Goal: Find specific page/section: Find specific page/section

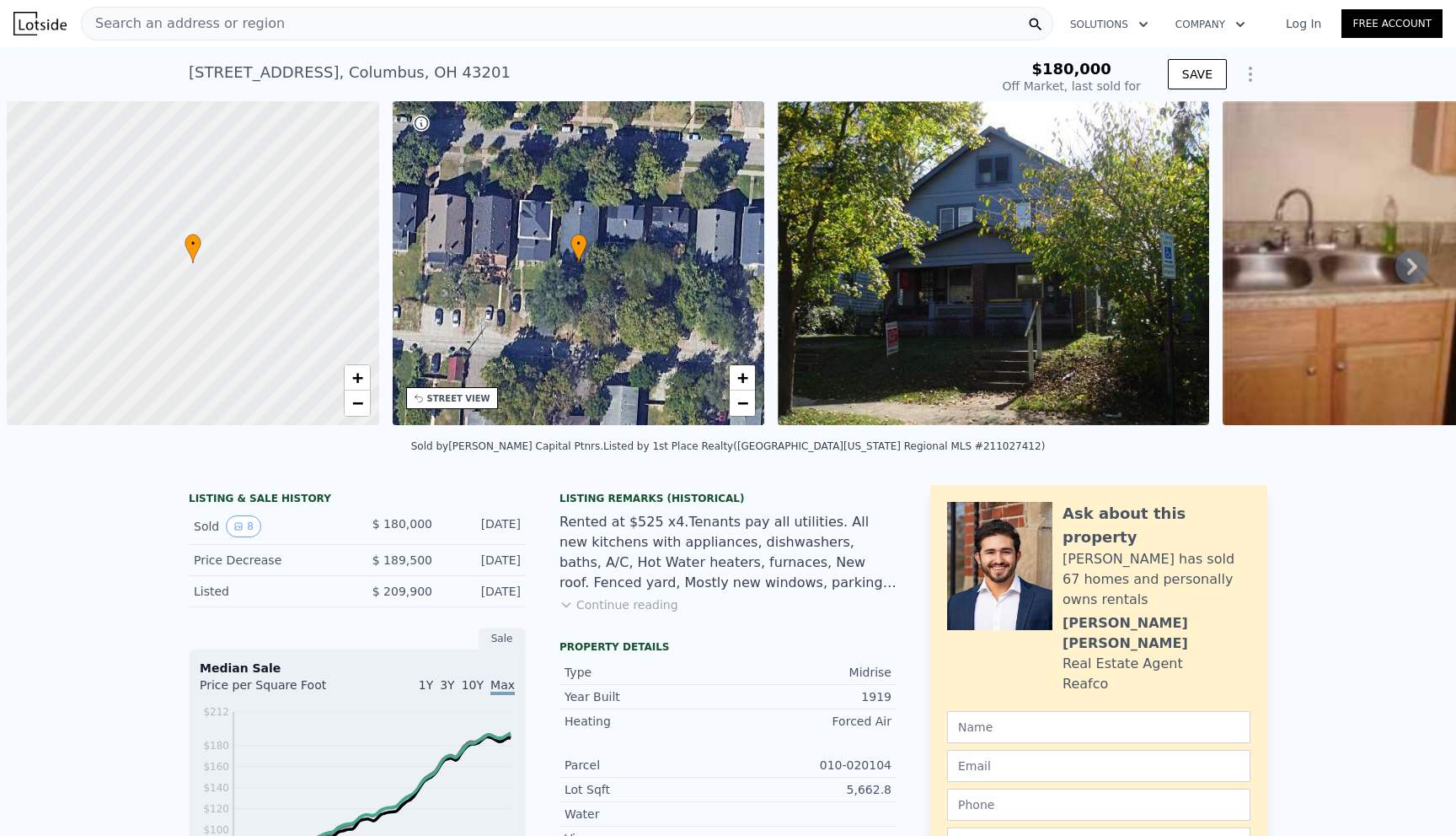
scroll to position [0, 7]
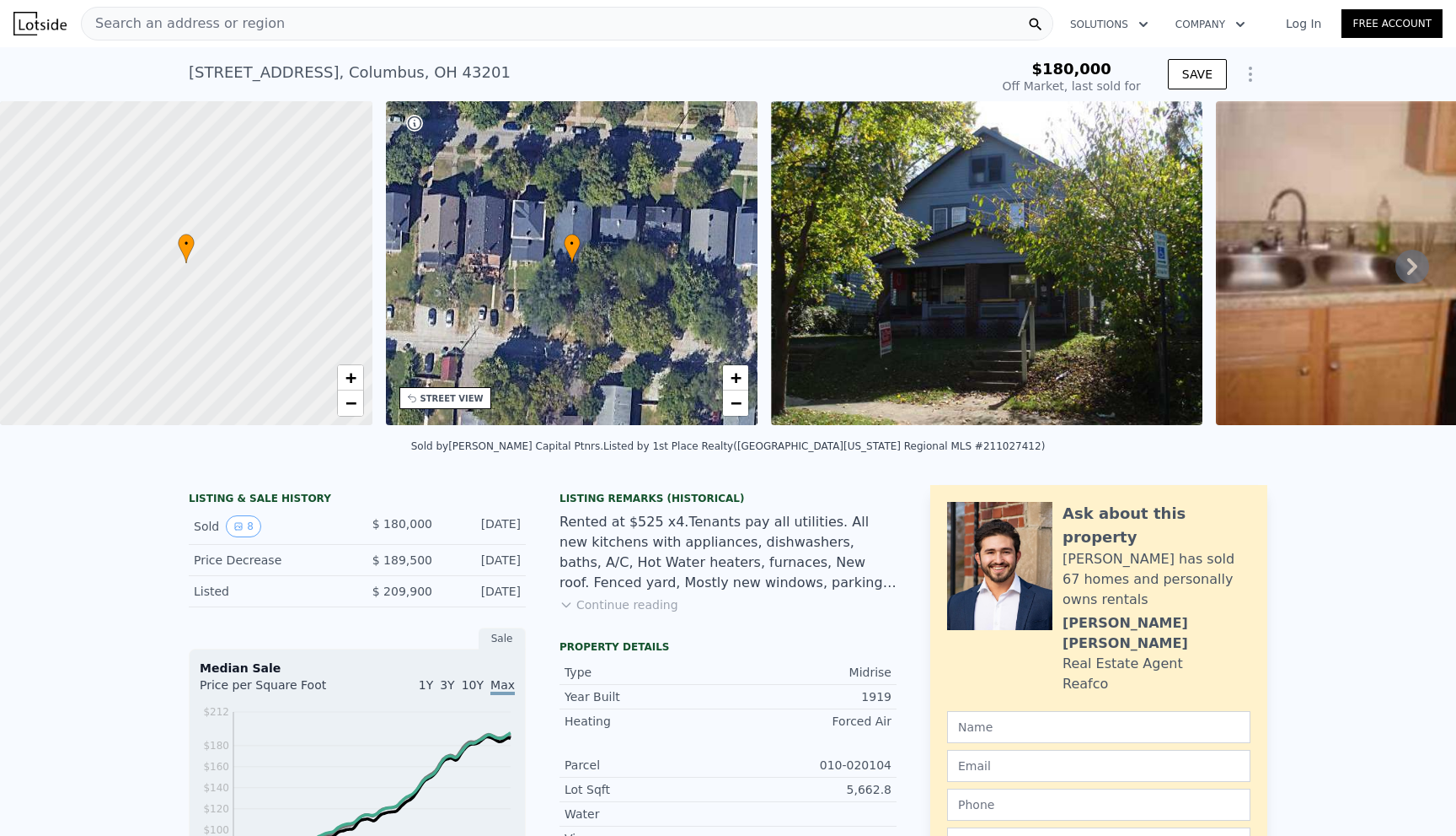
click at [380, 26] on div "Search an address or region" at bounding box center [567, 23] width 973 height 33
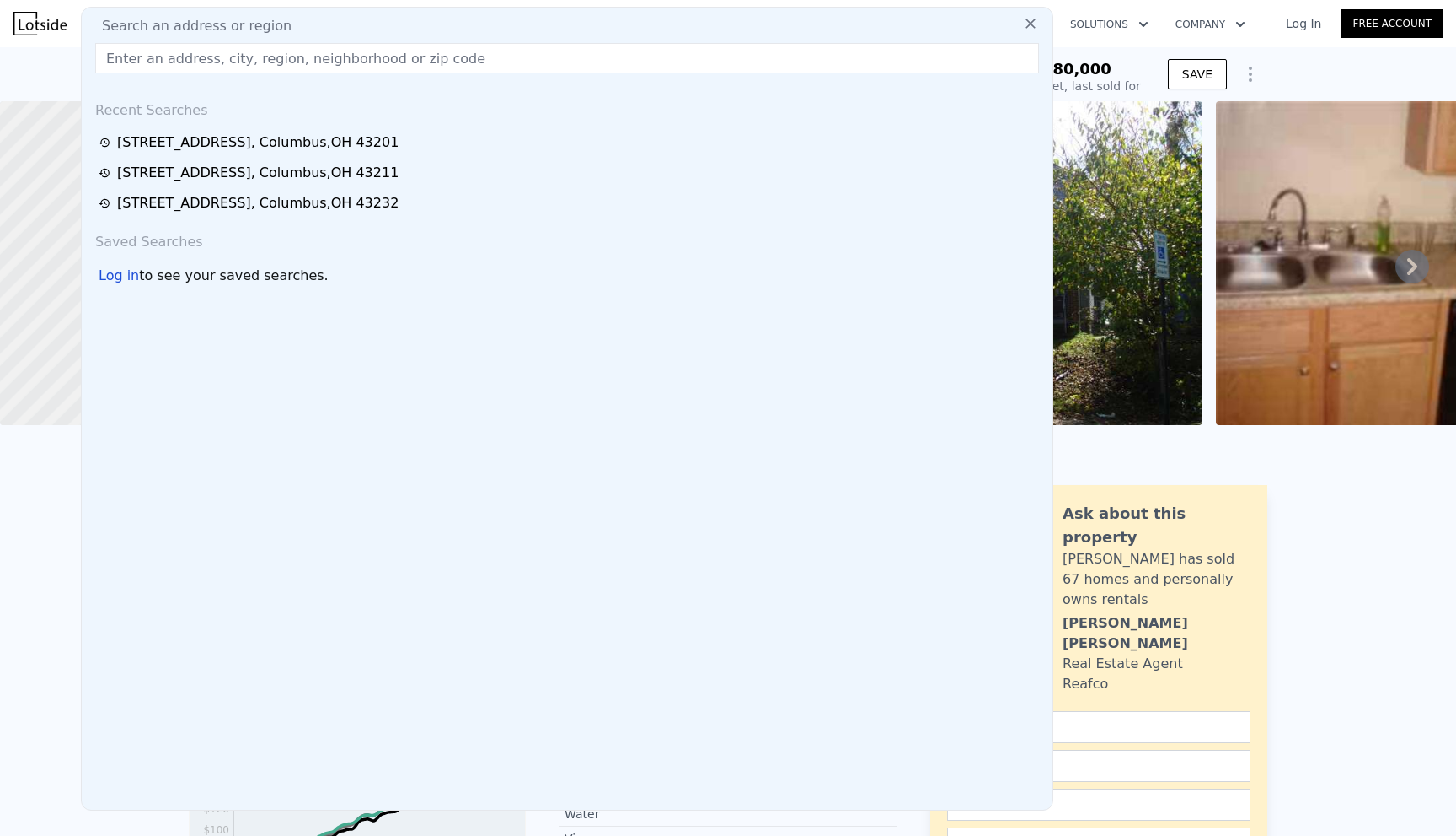
type input "$ 189,000"
type input "-$ 15,232"
drag, startPoint x: 349, startPoint y: 76, endPoint x: 352, endPoint y: 57, distance: 19.2
click at [352, 57] on input "text" at bounding box center [567, 58] width 944 height 31
paste input "[STREET_ADDRESS]"
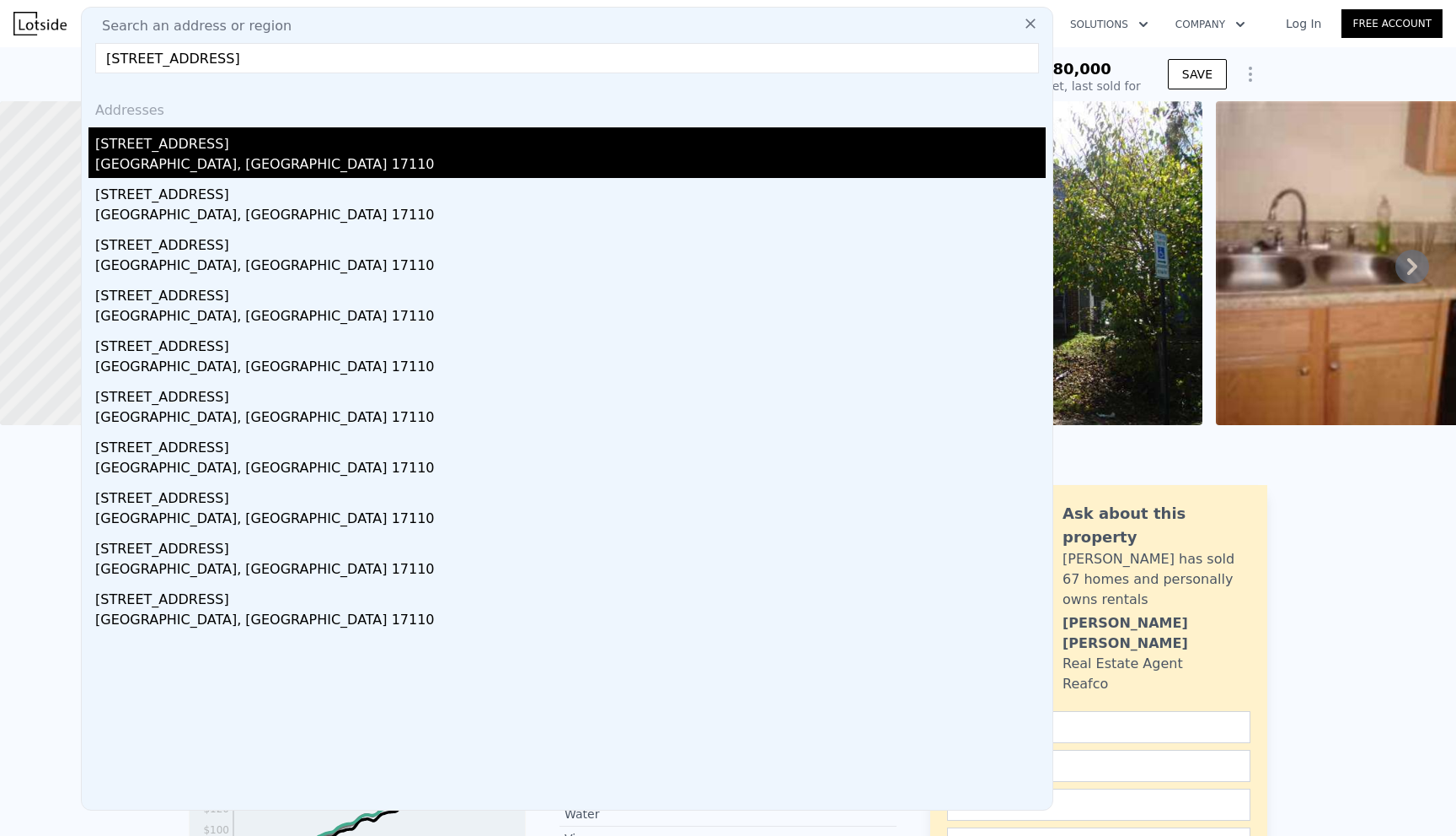
type input "[STREET_ADDRESS]"
click at [193, 155] on div "[GEOGRAPHIC_DATA], [GEOGRAPHIC_DATA] 17110" at bounding box center [571, 166] width 951 height 24
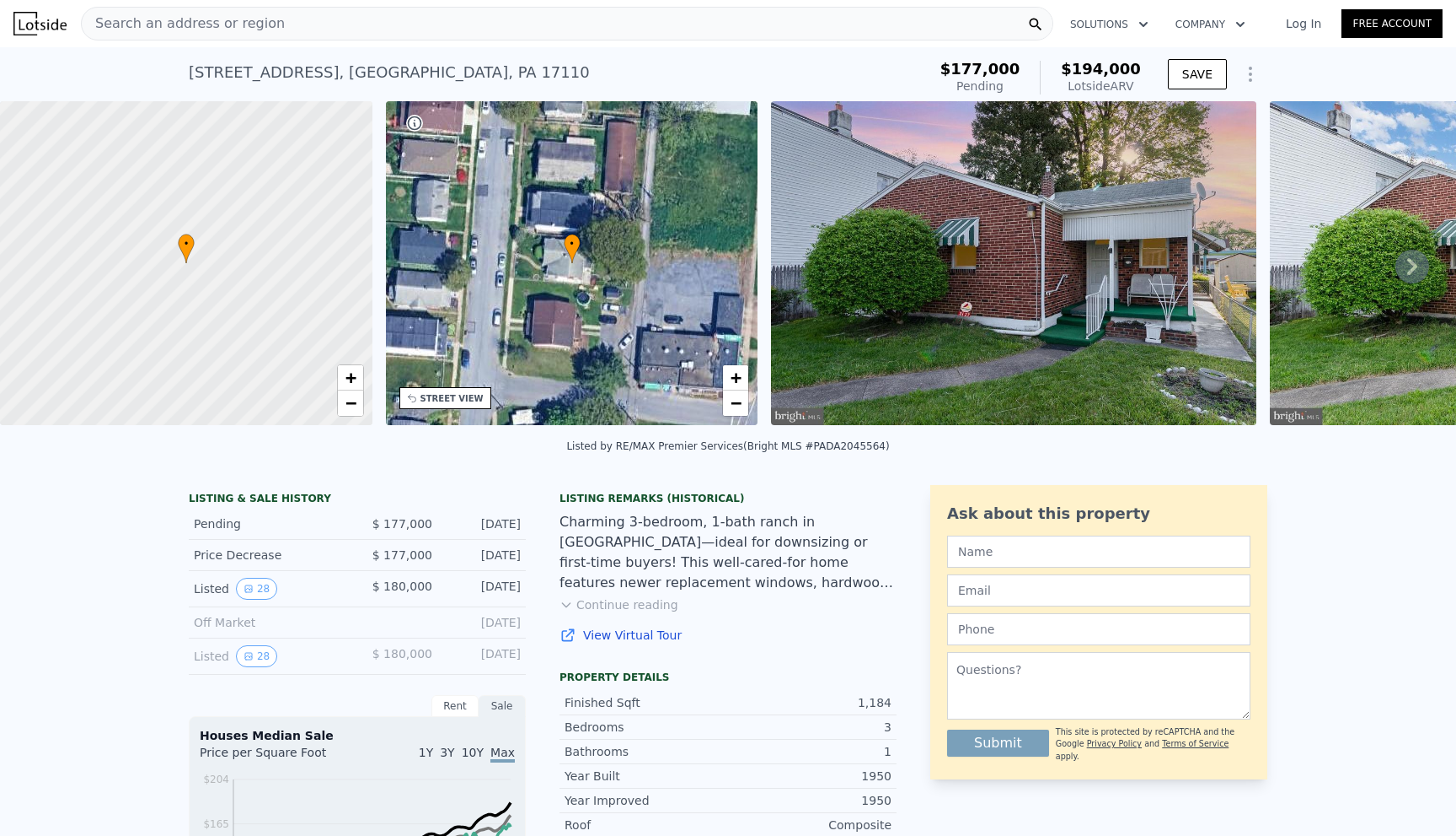
click at [219, 11] on div "Search an address or region" at bounding box center [183, 24] width 203 height 32
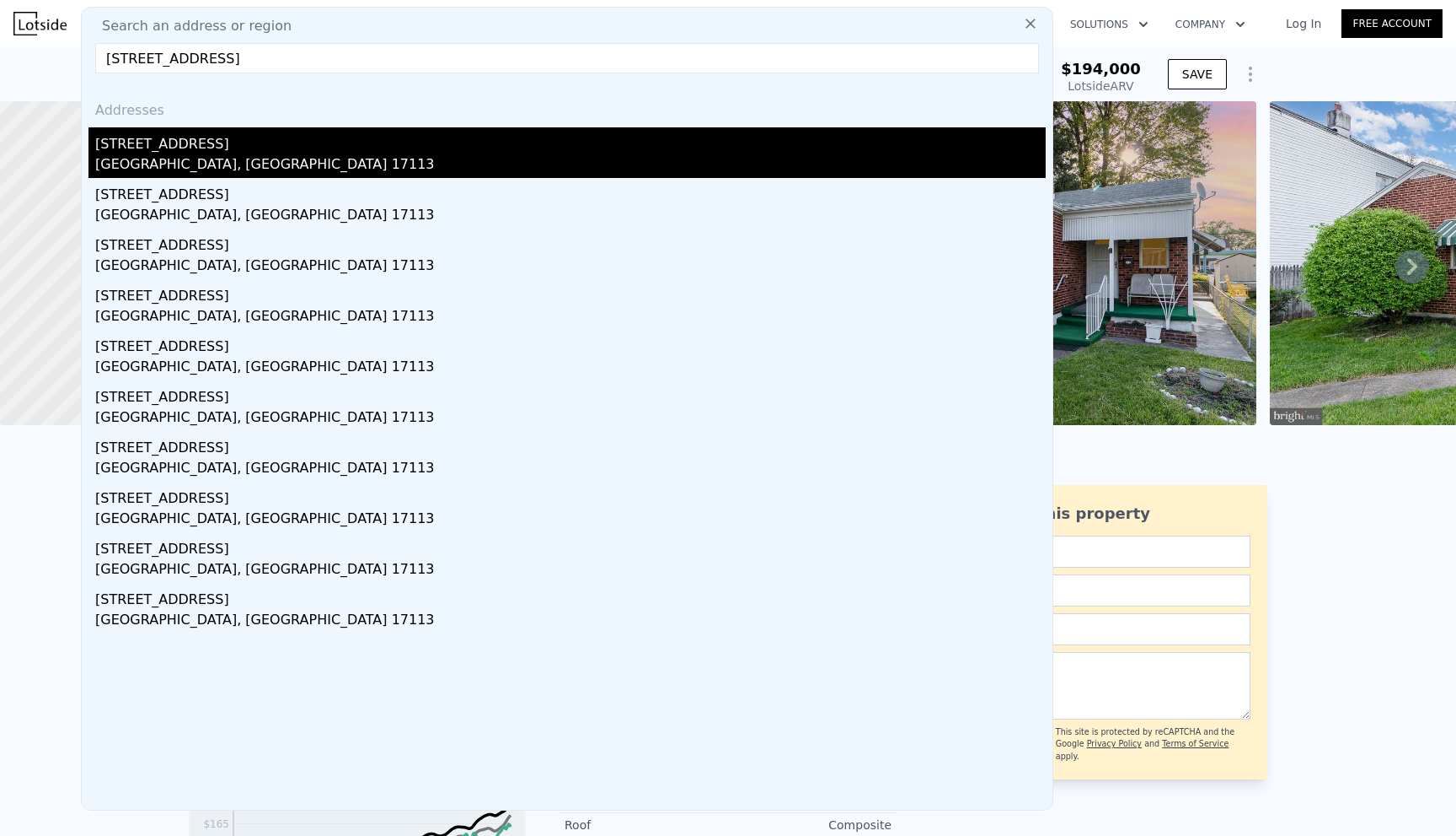
type input "[STREET_ADDRESS]"
click at [230, 147] on div "[STREET_ADDRESS]" at bounding box center [571, 141] width 951 height 27
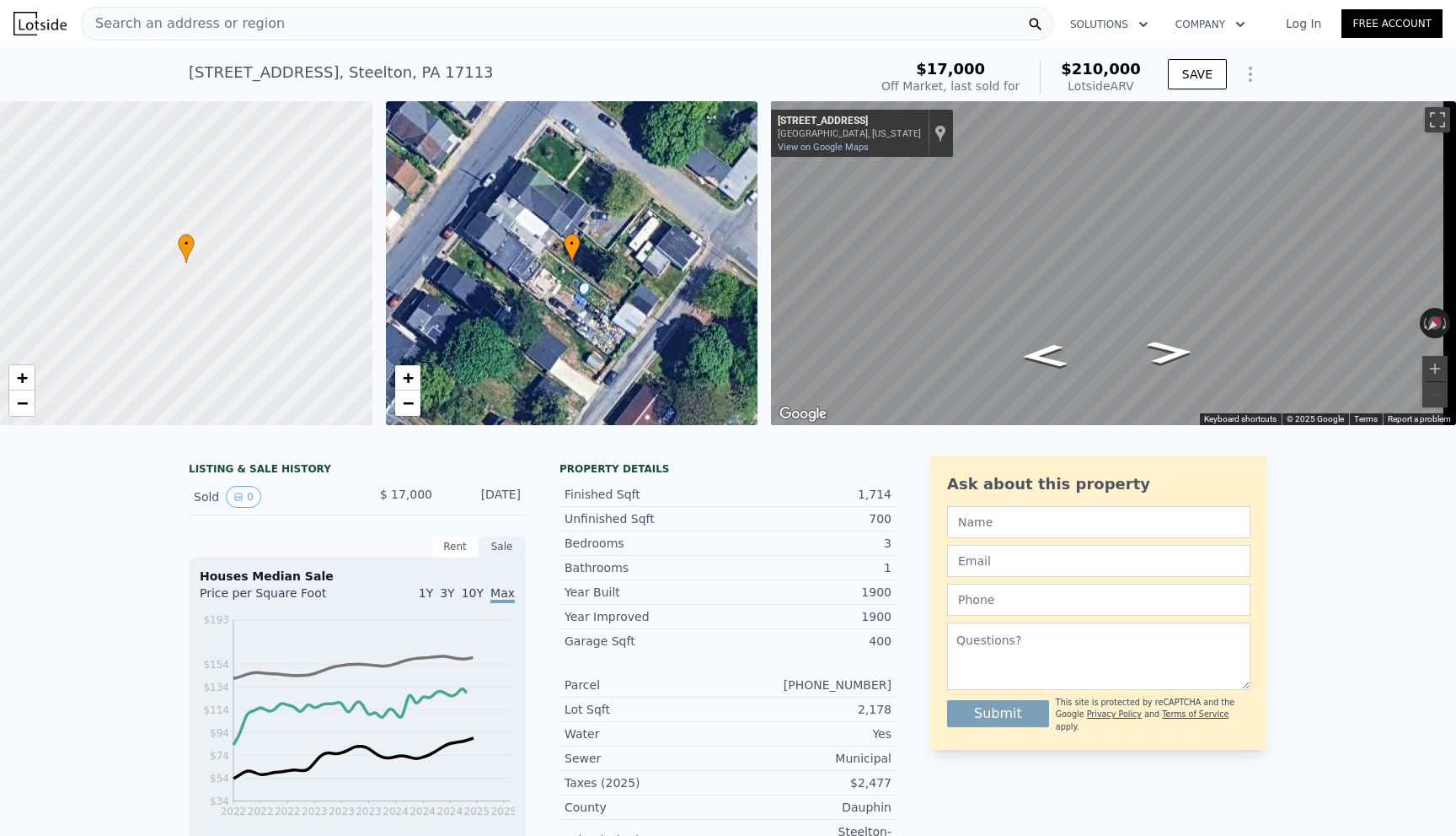
click at [688, 304] on div "• + − • + − ← Move left → Move right ↑ Move up ↓ Move down + Zoom in - Zoom out…" at bounding box center [728, 263] width 1456 height 324
click at [695, 195] on div "• + − • + − ← Move left → Move right ↑ Move up ↓ Move down + Zoom in - Zoom out…" at bounding box center [728, 263] width 1456 height 324
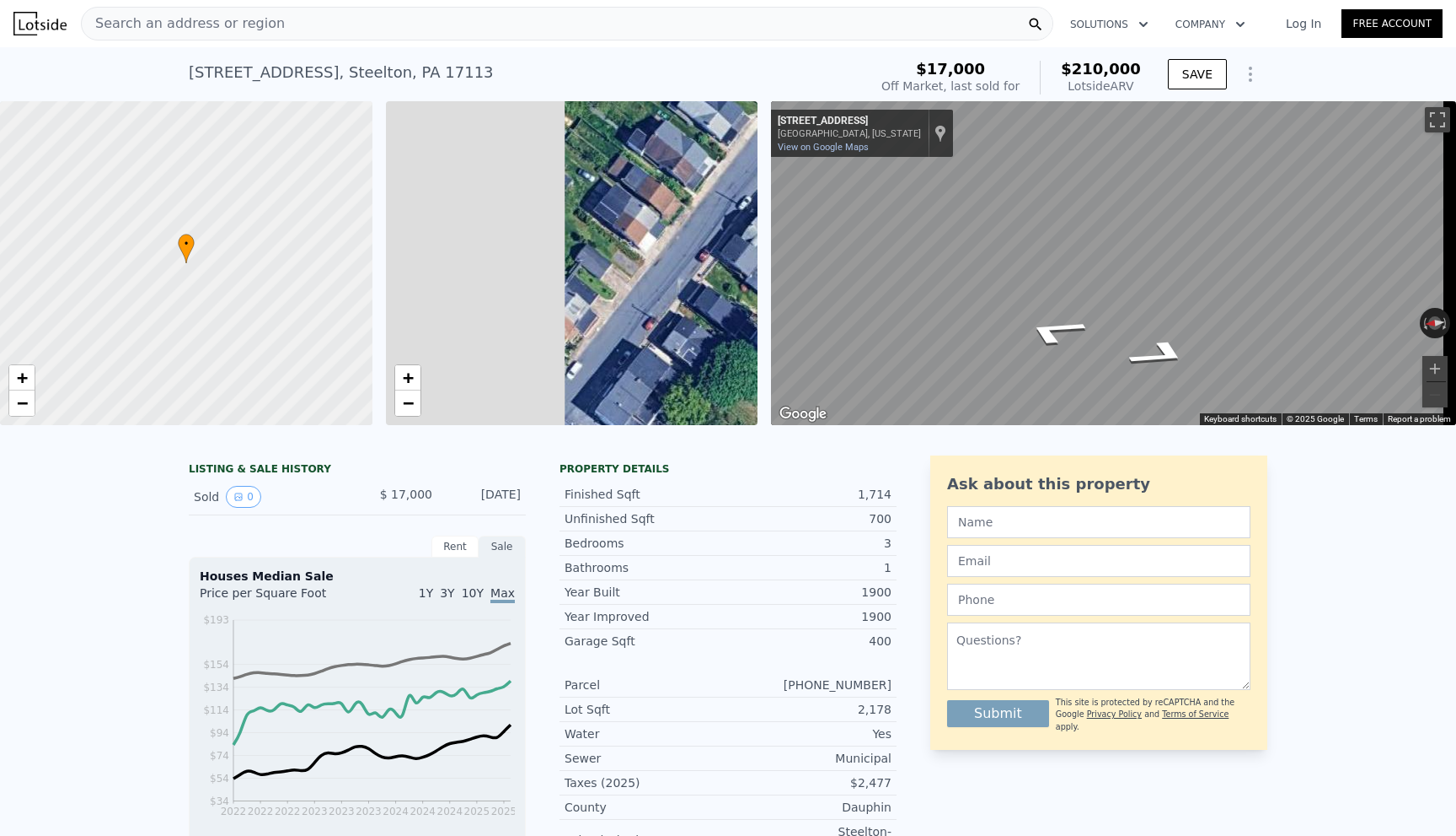
click at [1020, 208] on div "• + − • + − ← Move left → Move right ↑ Move up ↓ Move down + Zoom in - Zoom out…" at bounding box center [728, 263] width 1456 height 324
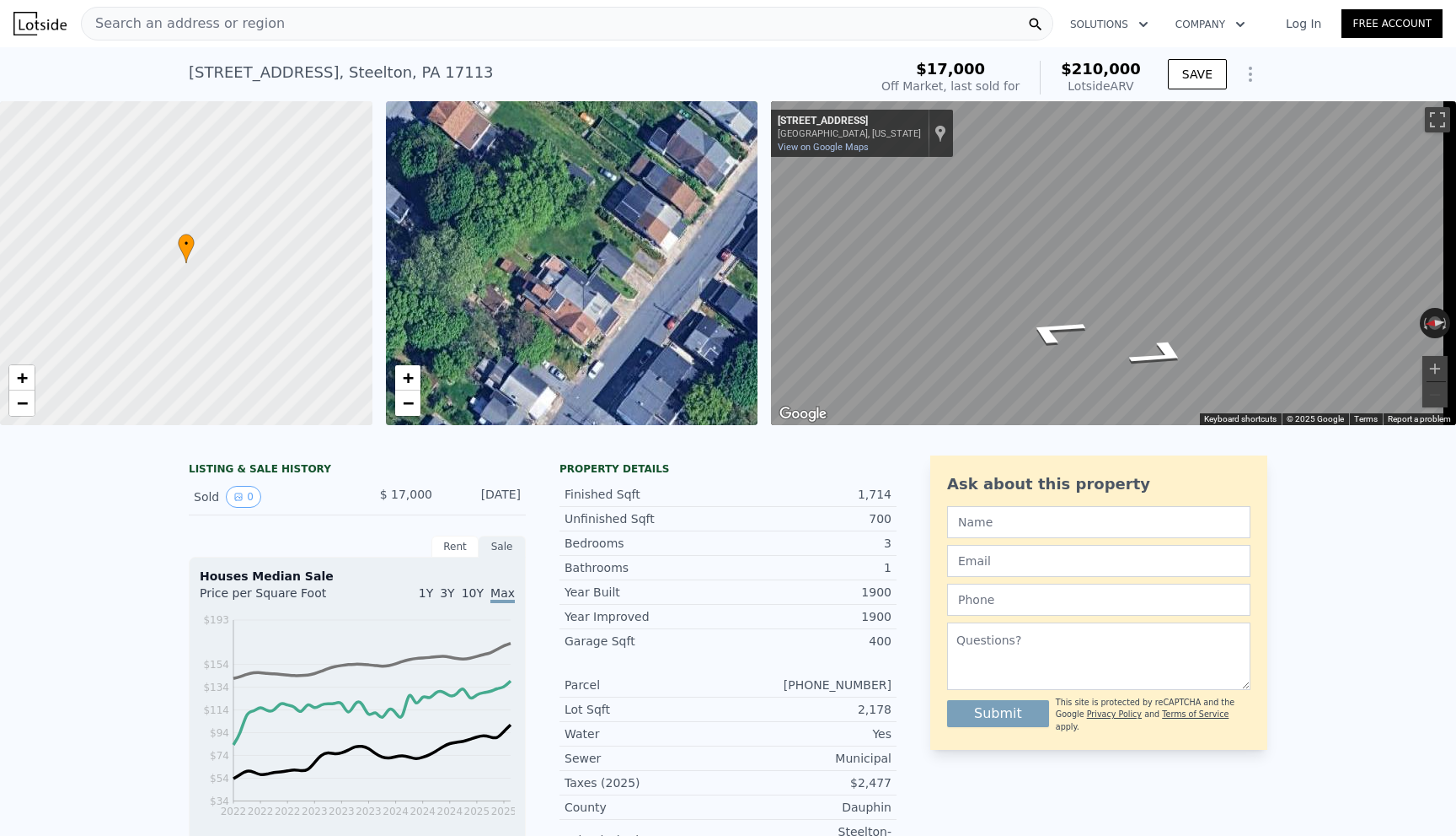
click at [399, 23] on div "Search an address or region" at bounding box center [567, 23] width 973 height 33
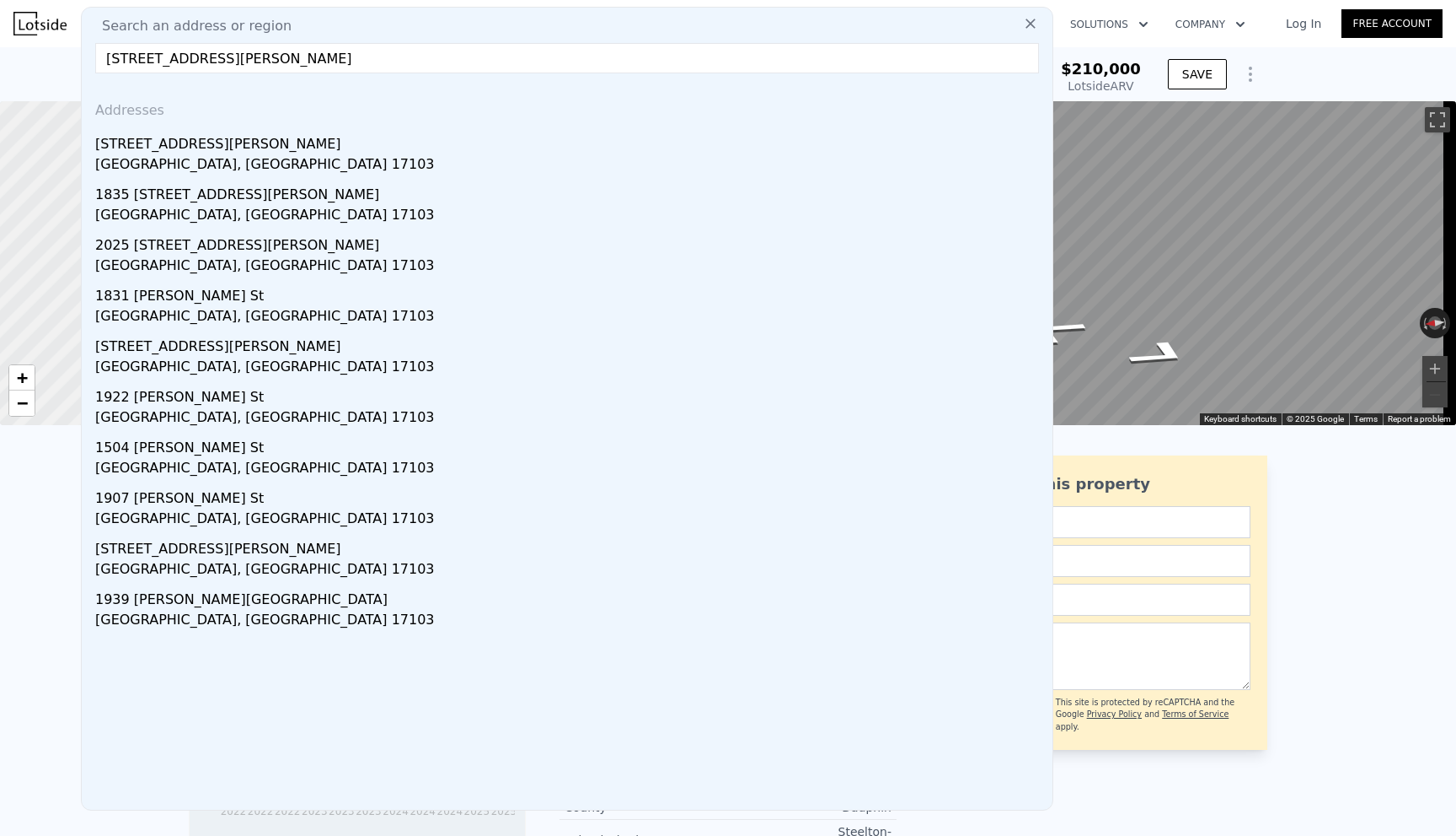
type input "[STREET_ADDRESS][PERSON_NAME]"
drag, startPoint x: 205, startPoint y: 124, endPoint x: 192, endPoint y: 147, distance: 26.4
click at [193, 145] on div "[STREET_ADDRESS][PERSON_NAME]" at bounding box center [571, 141] width 951 height 27
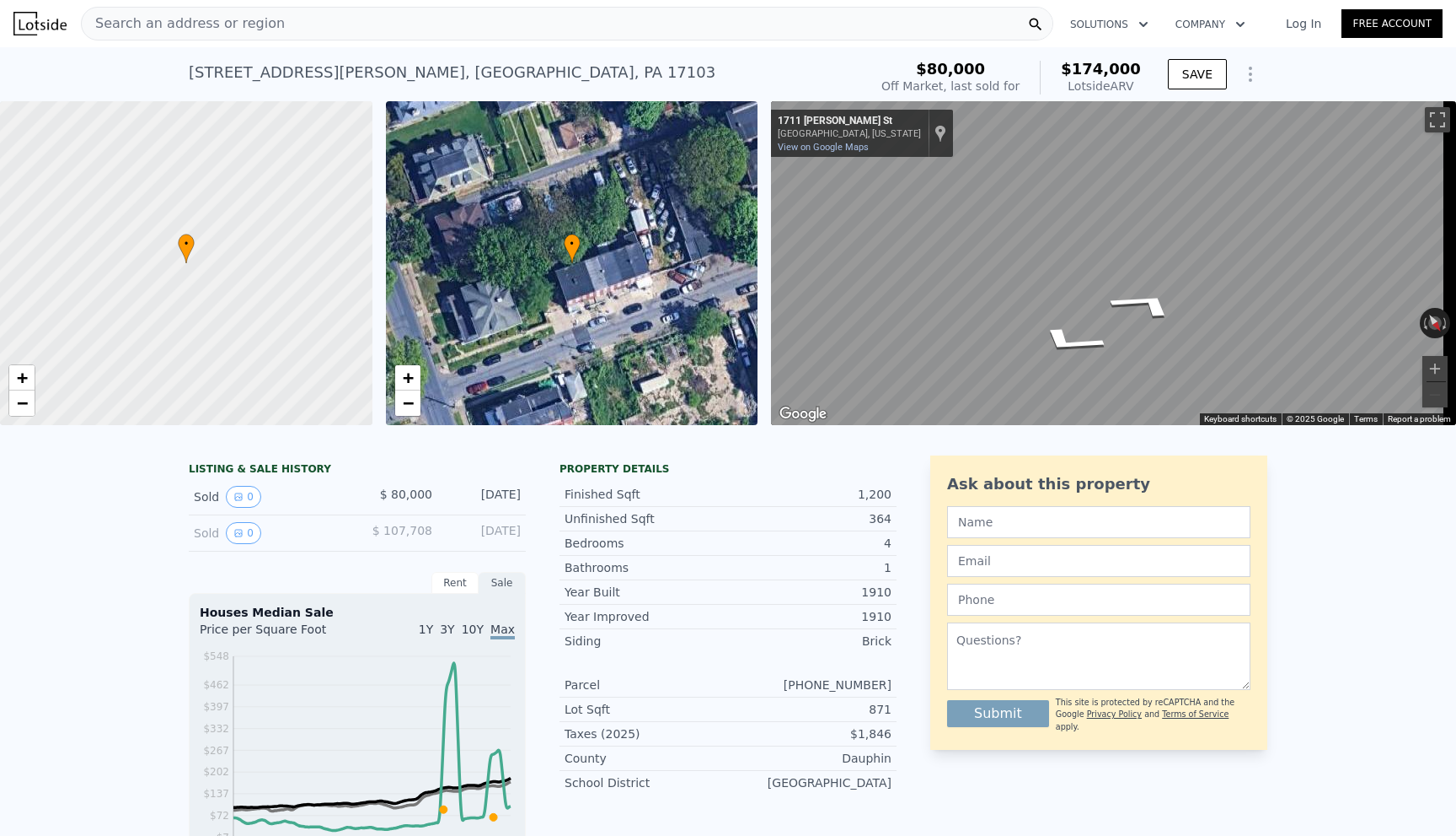
click at [133, 31] on span "Search an address or region" at bounding box center [183, 23] width 203 height 20
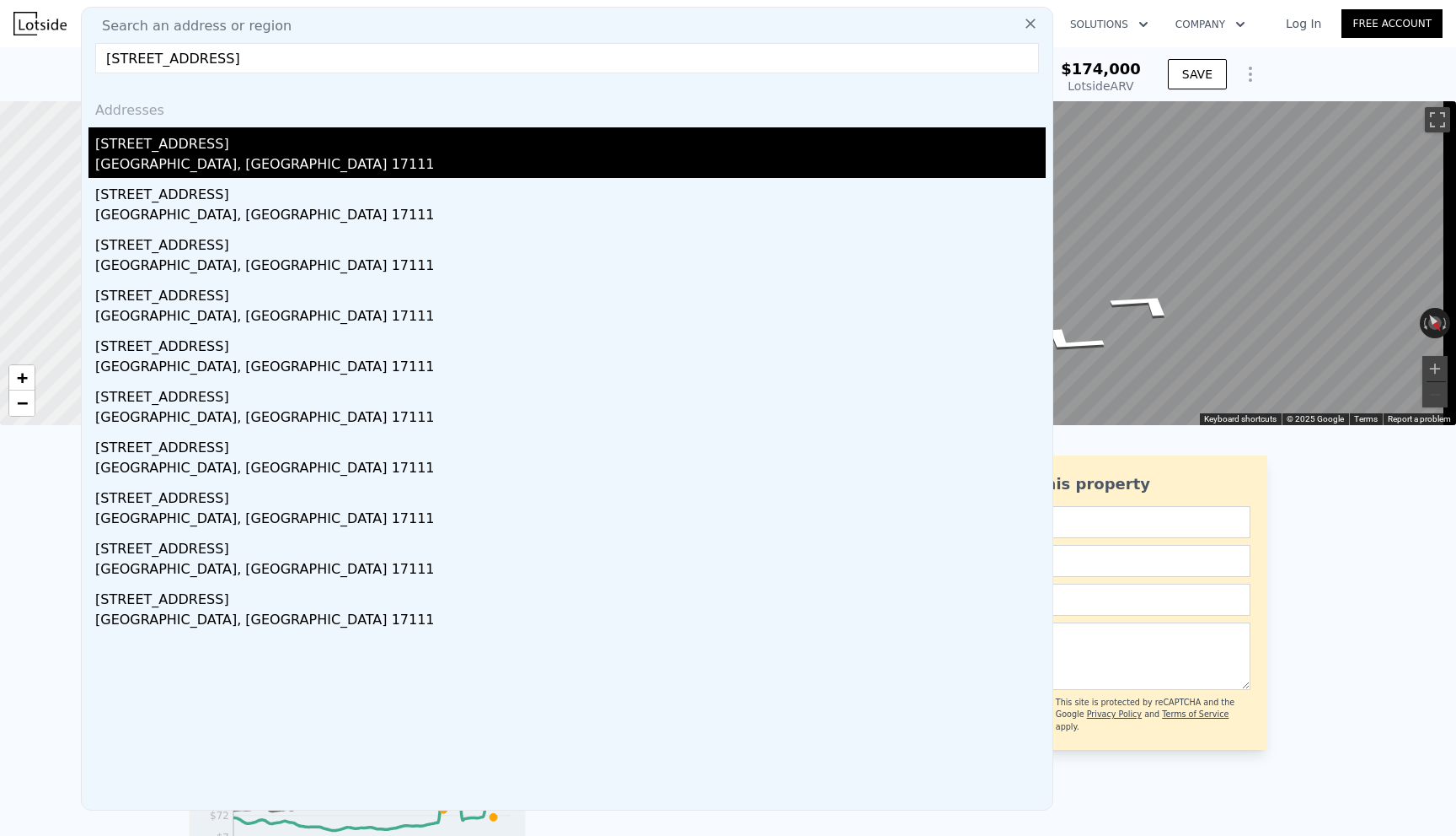
type input "[STREET_ADDRESS]"
click at [151, 140] on div "[STREET_ADDRESS]" at bounding box center [571, 141] width 951 height 27
